Goal: Task Accomplishment & Management: Manage account settings

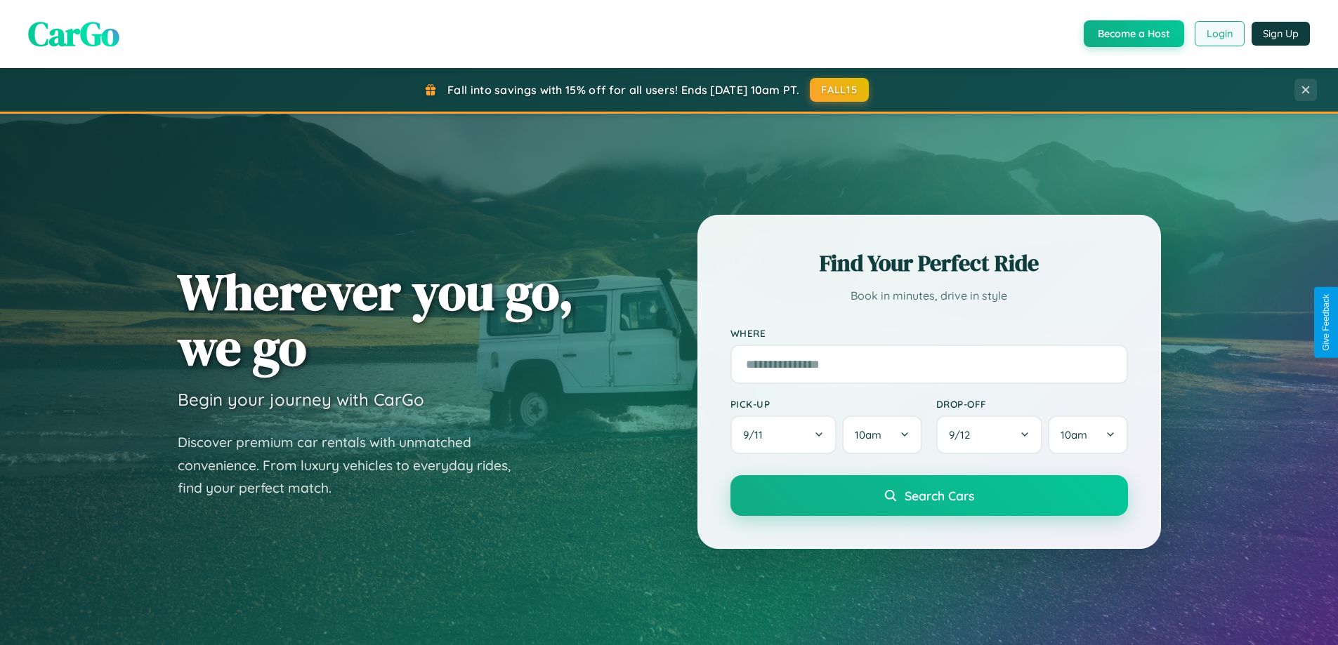
click at [1218, 34] on button "Login" at bounding box center [1220, 33] width 50 height 25
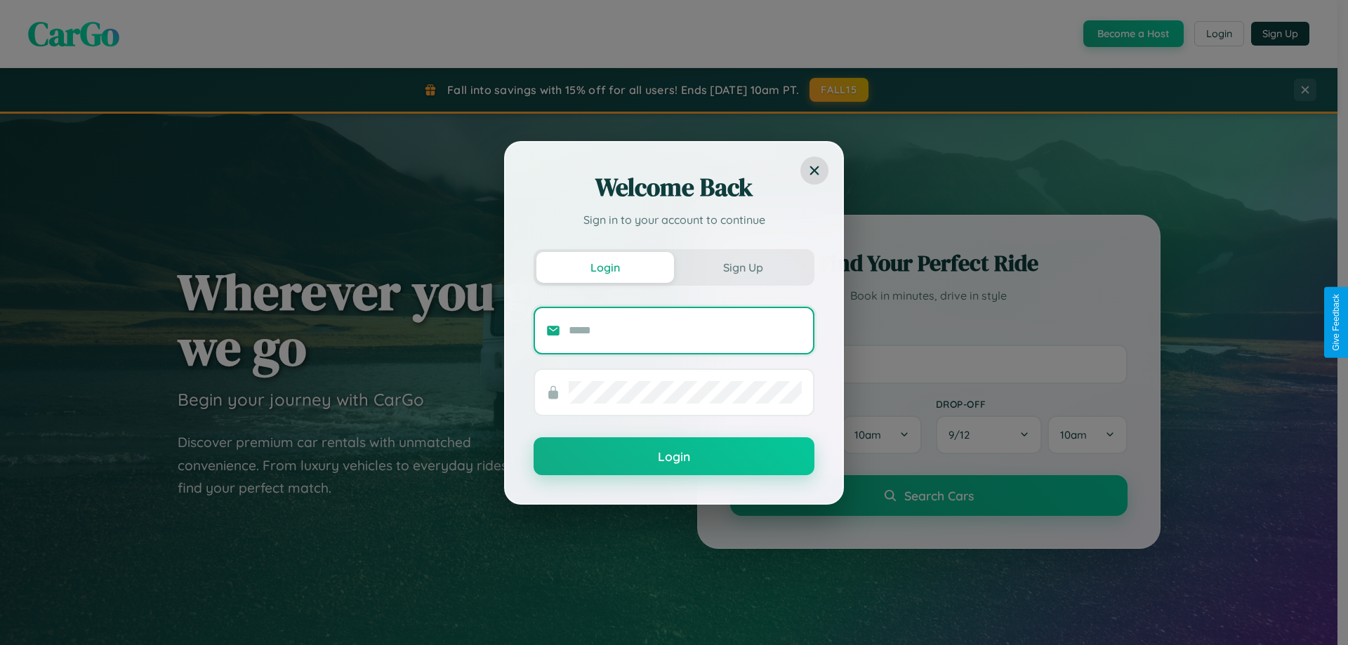
click at [685, 330] on input "text" at bounding box center [685, 331] width 233 height 22
type input "**********"
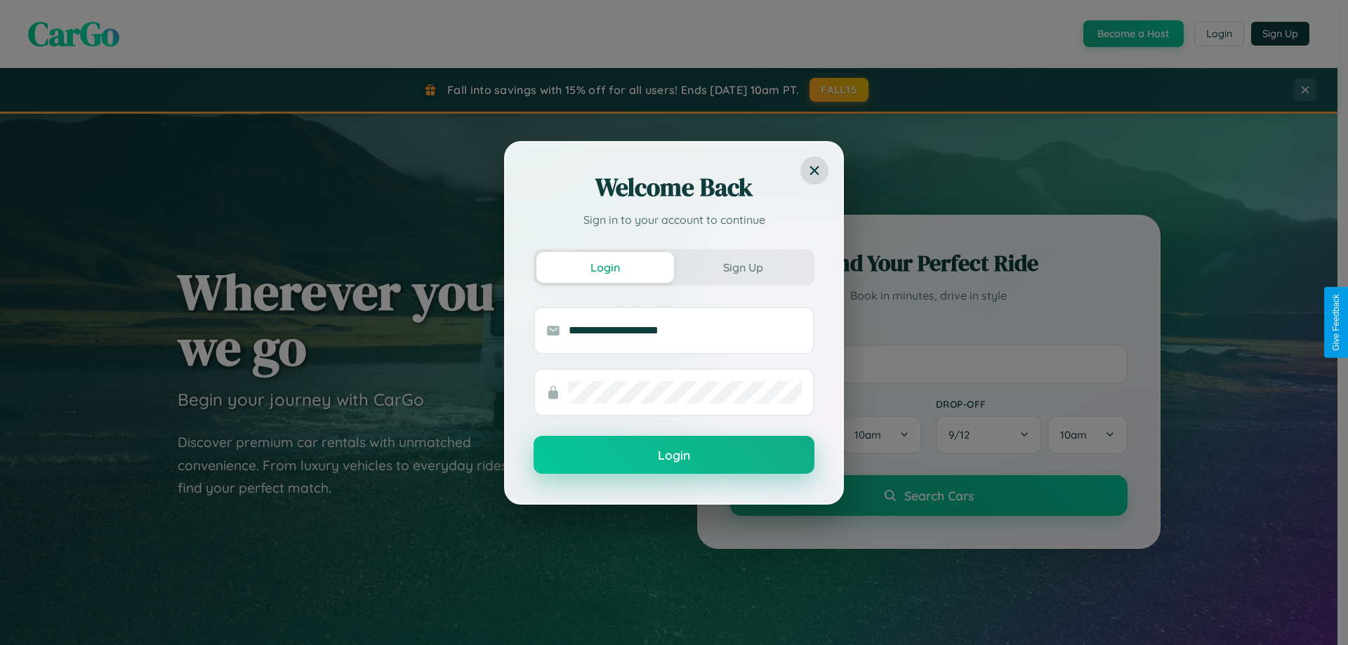
click at [674, 456] on button "Login" at bounding box center [674, 455] width 281 height 38
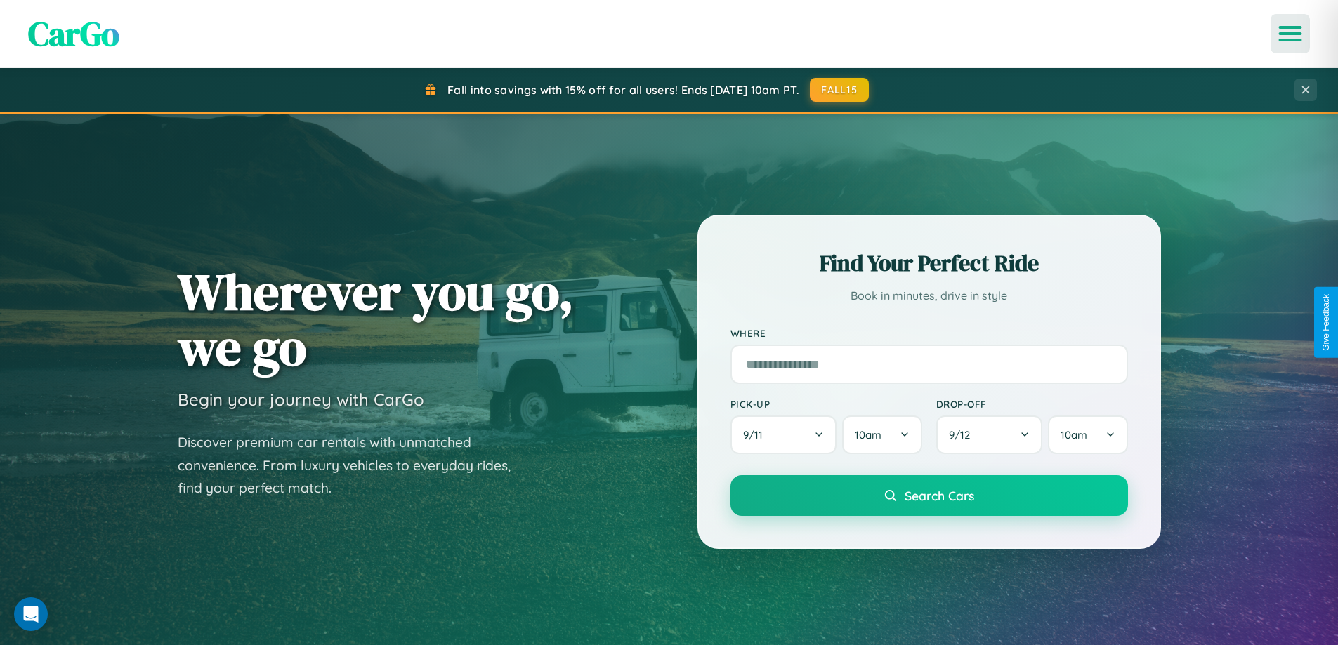
click at [1290, 34] on icon "Open menu" at bounding box center [1290, 33] width 20 height 13
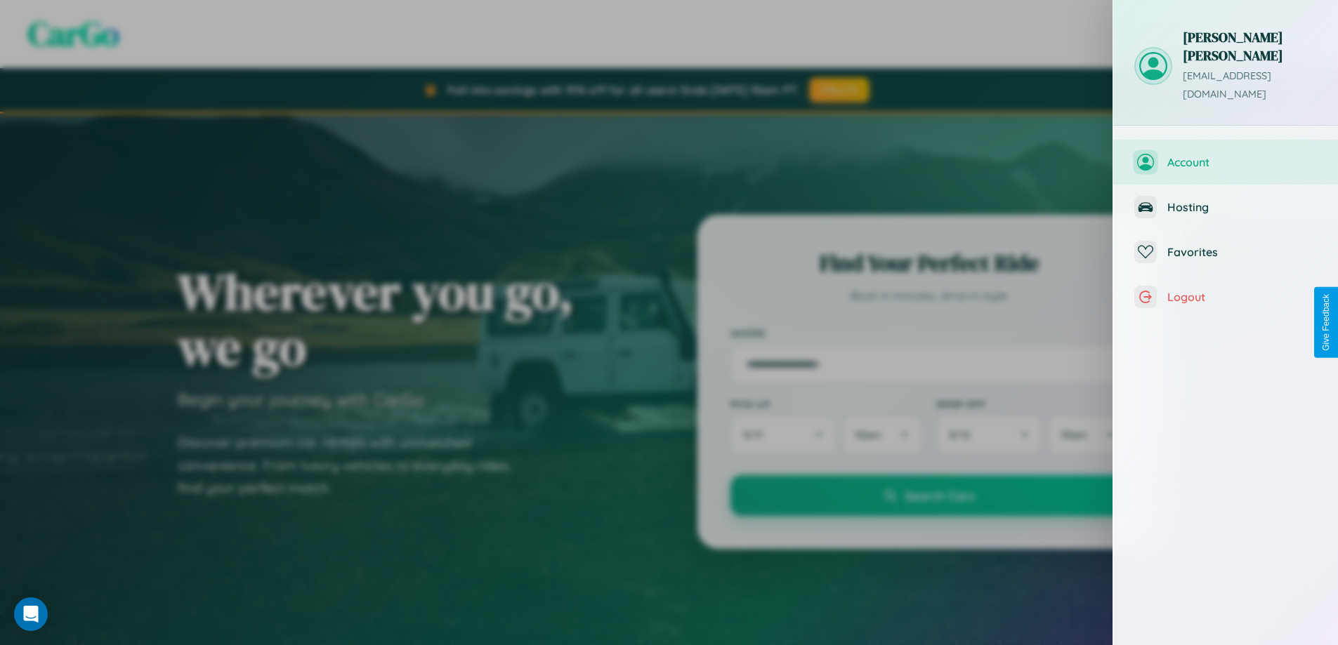
click at [1226, 155] on span "Account" at bounding box center [1242, 162] width 150 height 14
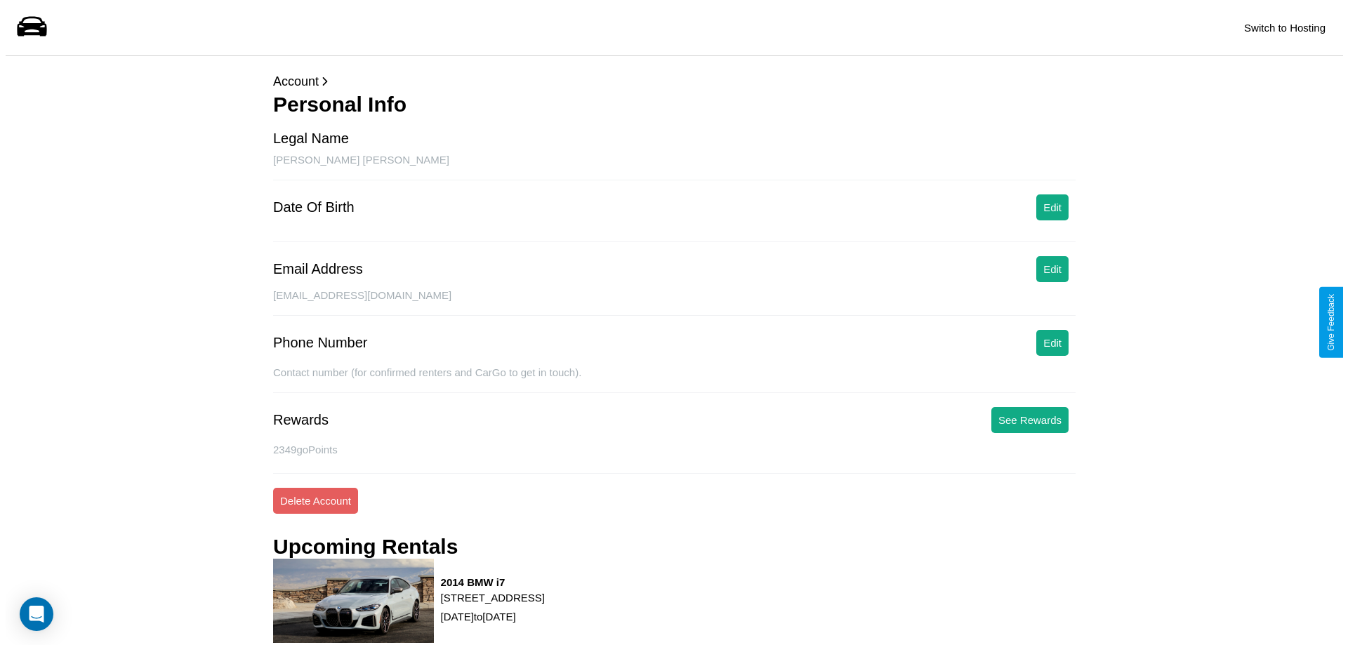
scroll to position [126, 0]
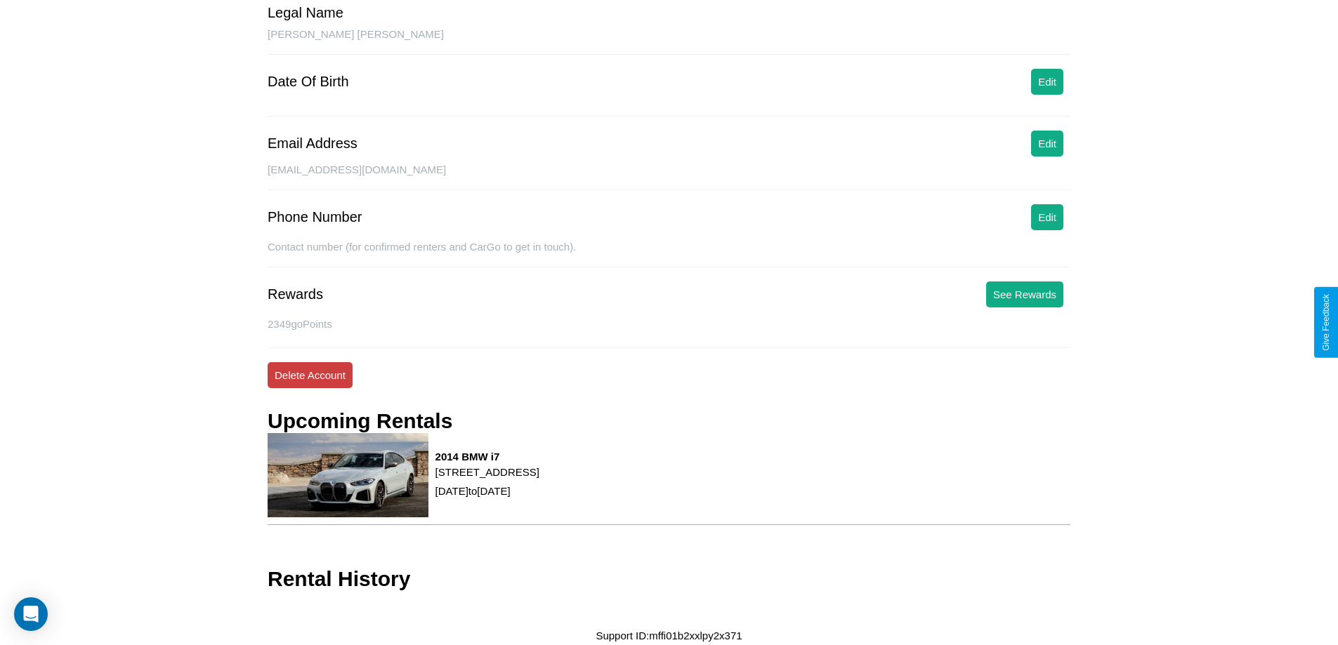
click at [310, 375] on button "Delete Account" at bounding box center [310, 375] width 85 height 26
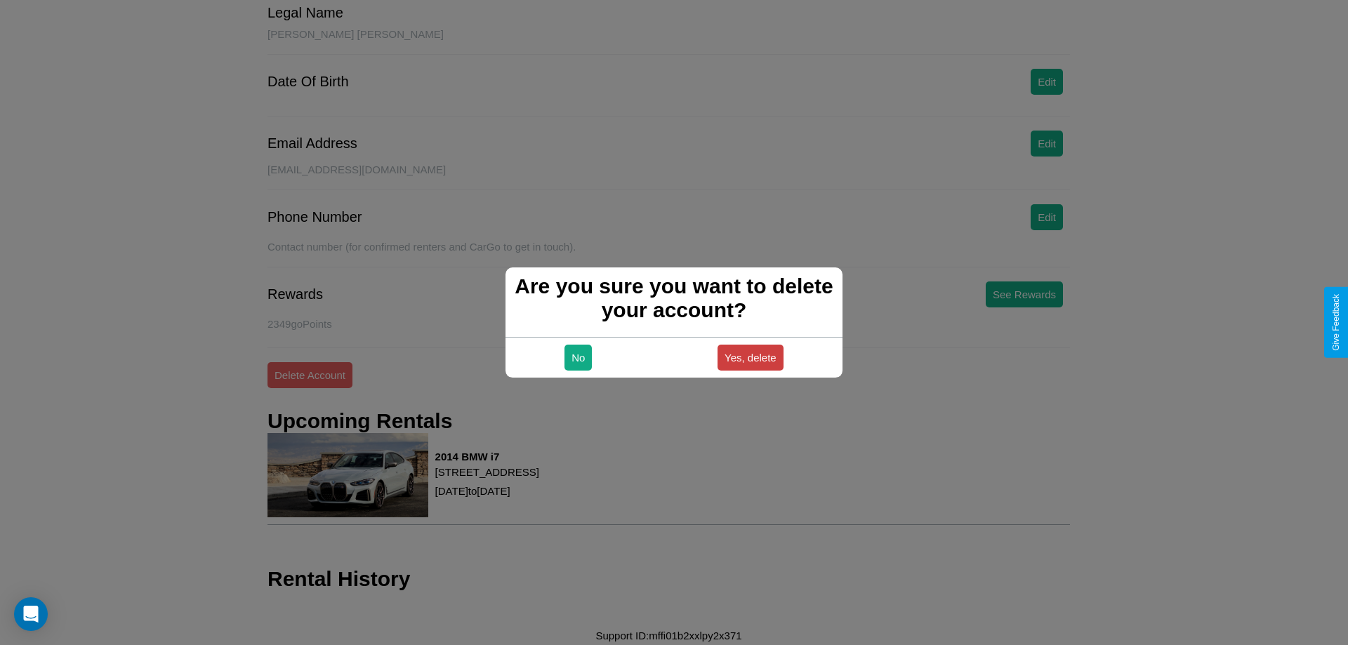
click at [750, 357] on button "Yes, delete" at bounding box center [751, 358] width 66 height 26
